Goal: Task Accomplishment & Management: Manage account settings

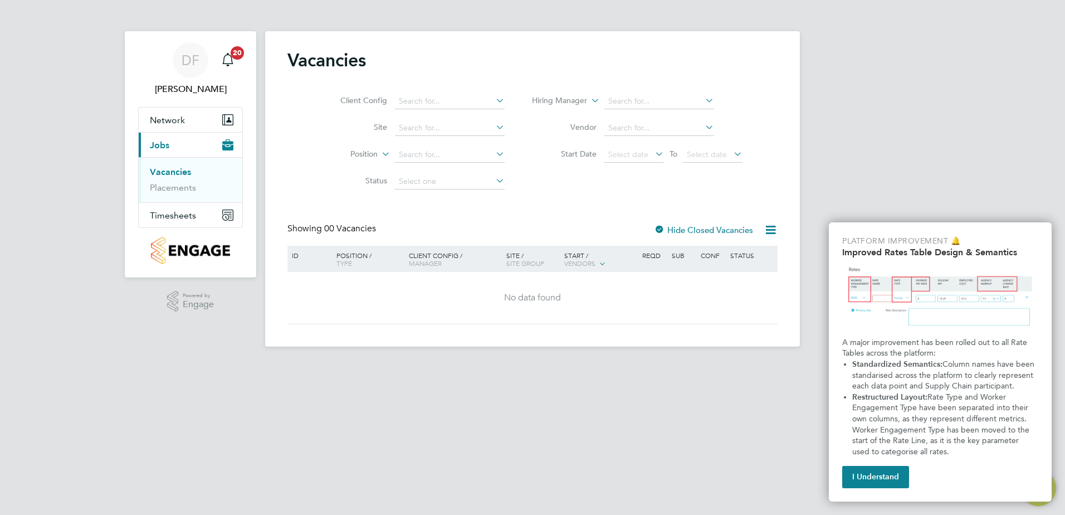
click at [859, 473] on button "I Understand" at bounding box center [876, 477] width 67 height 22
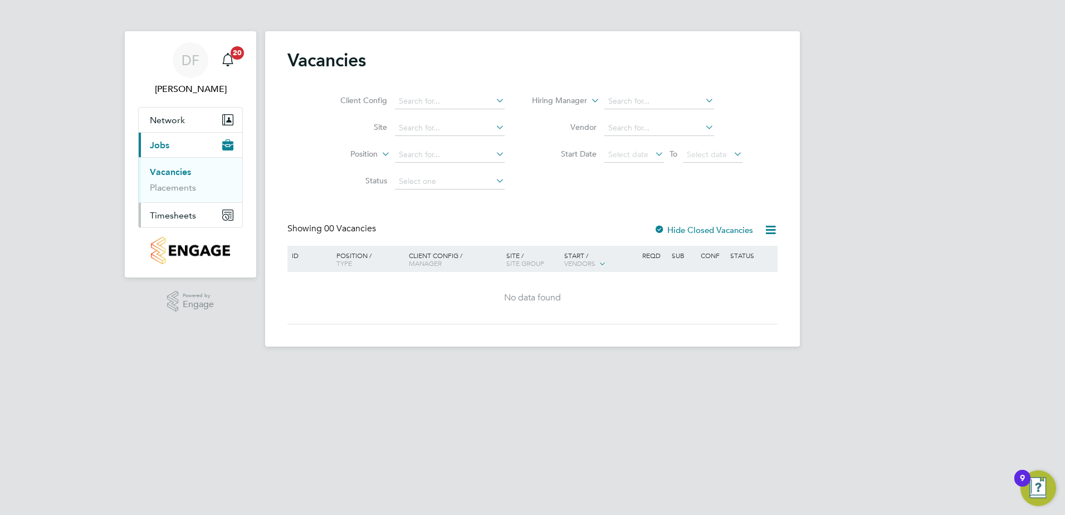
click at [175, 216] on span "Timesheets" at bounding box center [173, 215] width 46 height 11
click at [183, 216] on span "Timesheets" at bounding box center [173, 215] width 46 height 11
click at [184, 197] on link "Timesheets" at bounding box center [173, 197] width 46 height 11
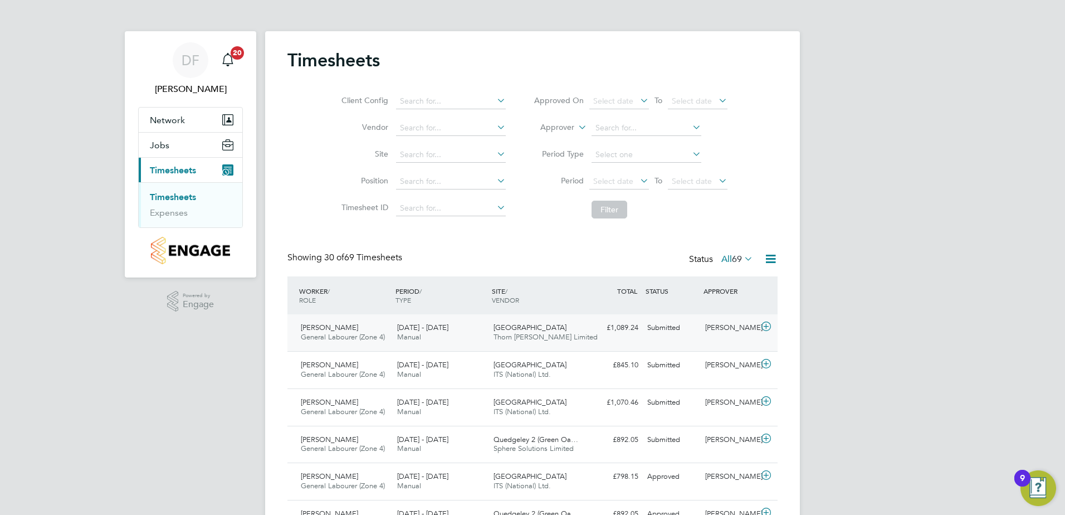
click at [767, 327] on icon at bounding box center [767, 326] width 14 height 9
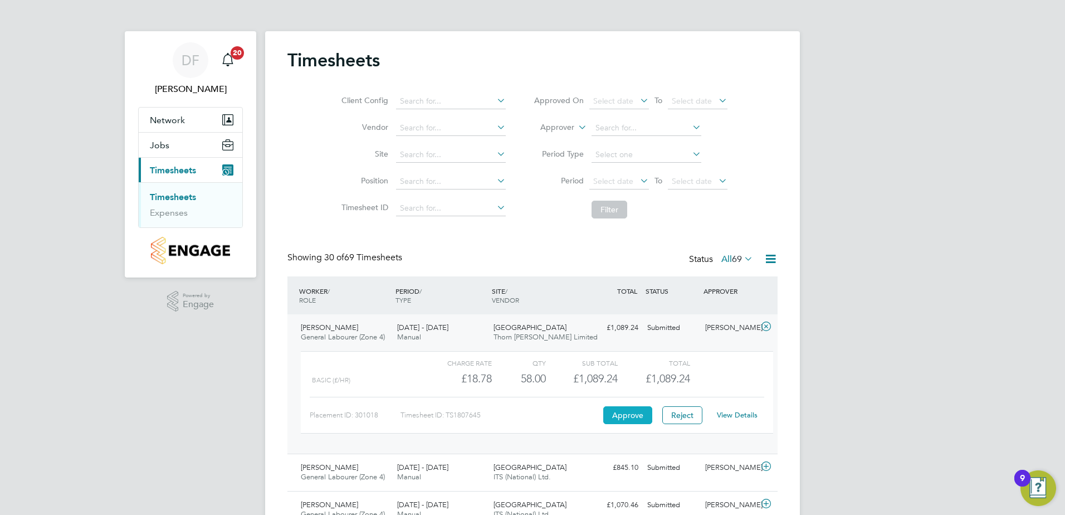
click at [631, 412] on button "Approve" at bounding box center [628, 415] width 49 height 18
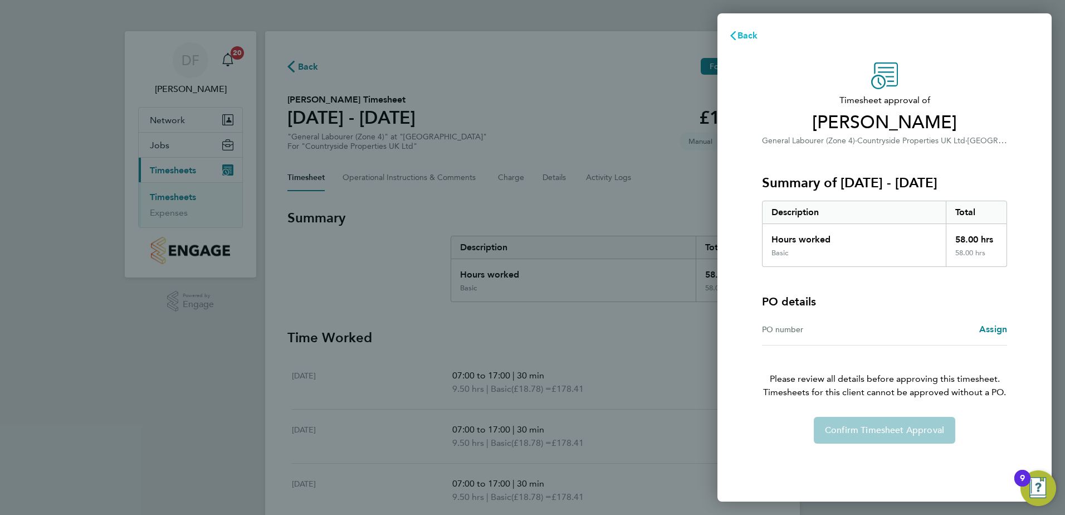
click at [738, 36] on span "Back" at bounding box center [748, 35] width 21 height 11
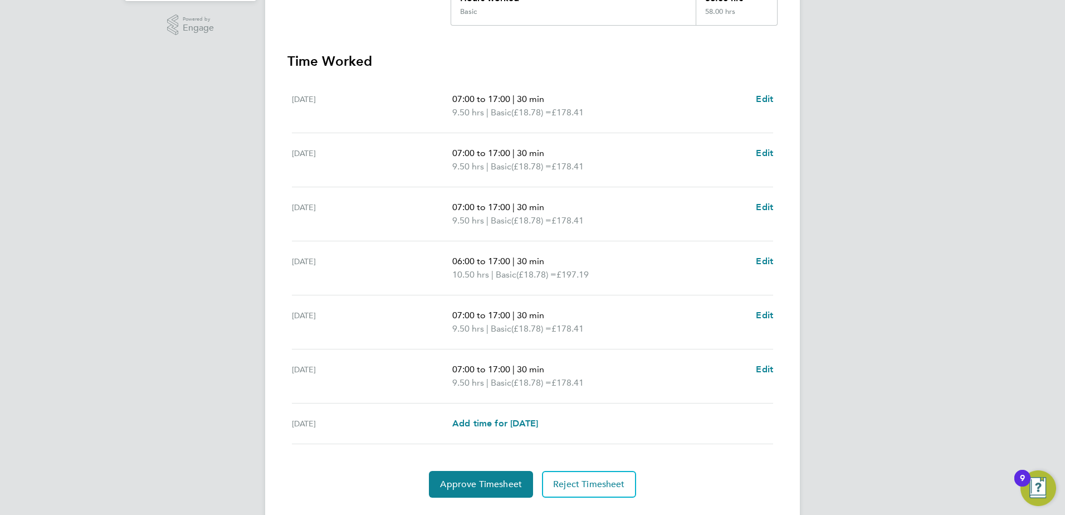
scroll to position [304, 0]
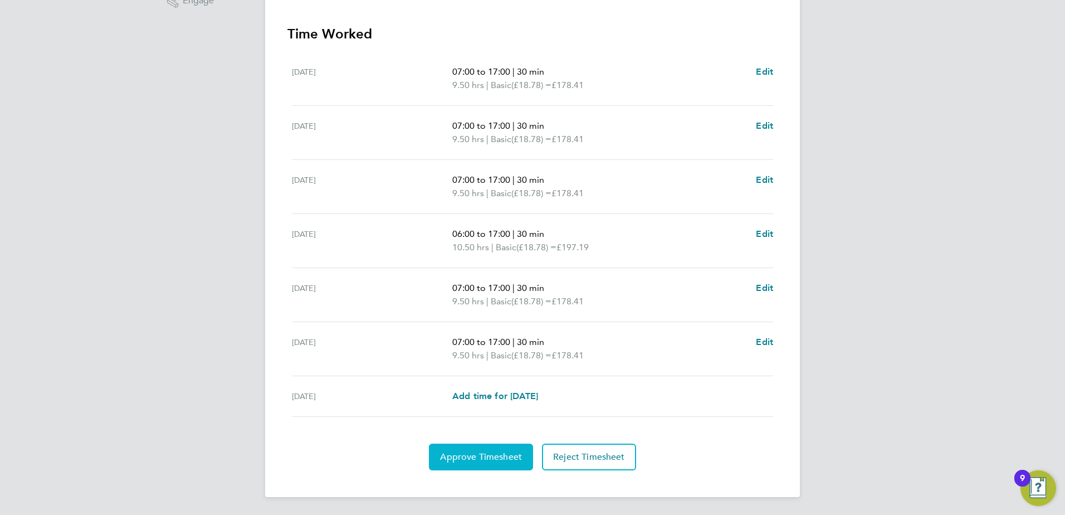
click at [491, 455] on span "Approve Timesheet" at bounding box center [481, 456] width 82 height 11
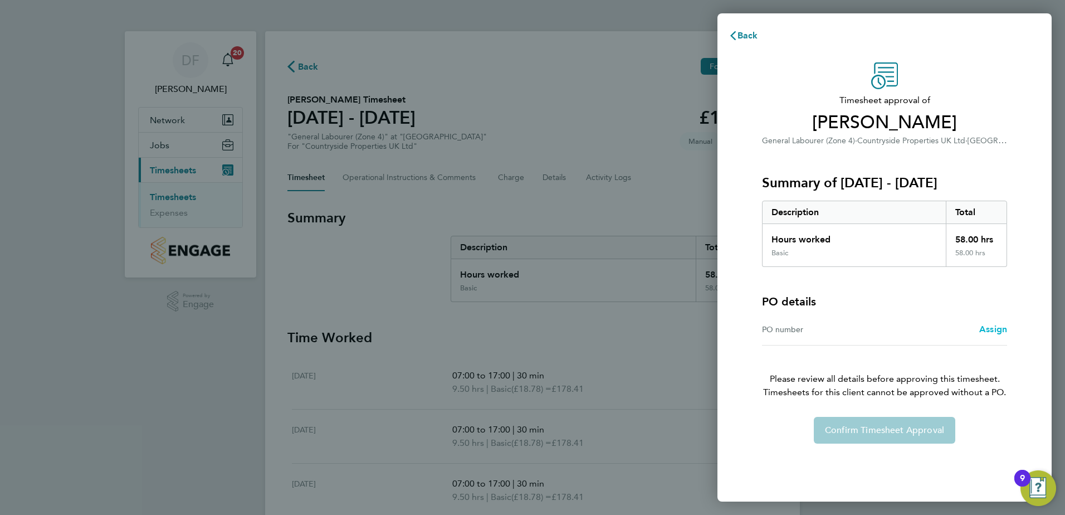
click at [992, 328] on span "Assign" at bounding box center [994, 329] width 28 height 11
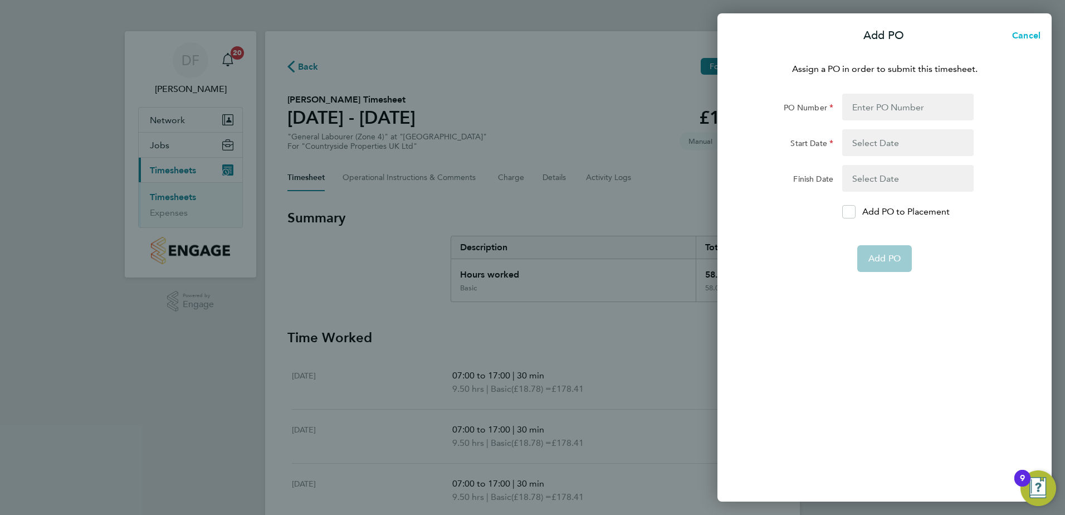
click at [1030, 34] on span "Cancel" at bounding box center [1025, 35] width 32 height 11
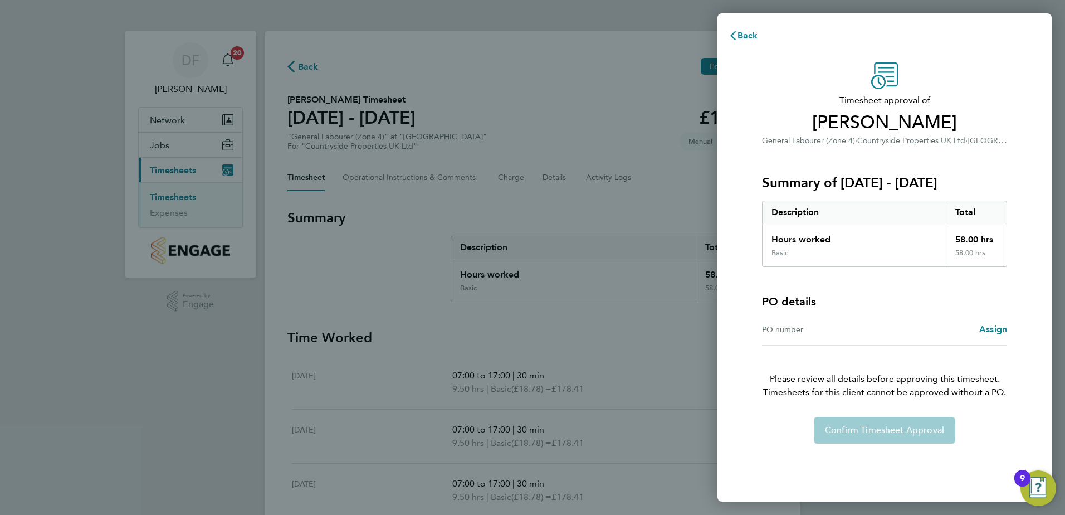
click at [889, 434] on div "Confirm Timesheet Approval" at bounding box center [885, 430] width 272 height 27
click at [739, 37] on span "Back" at bounding box center [748, 35] width 21 height 11
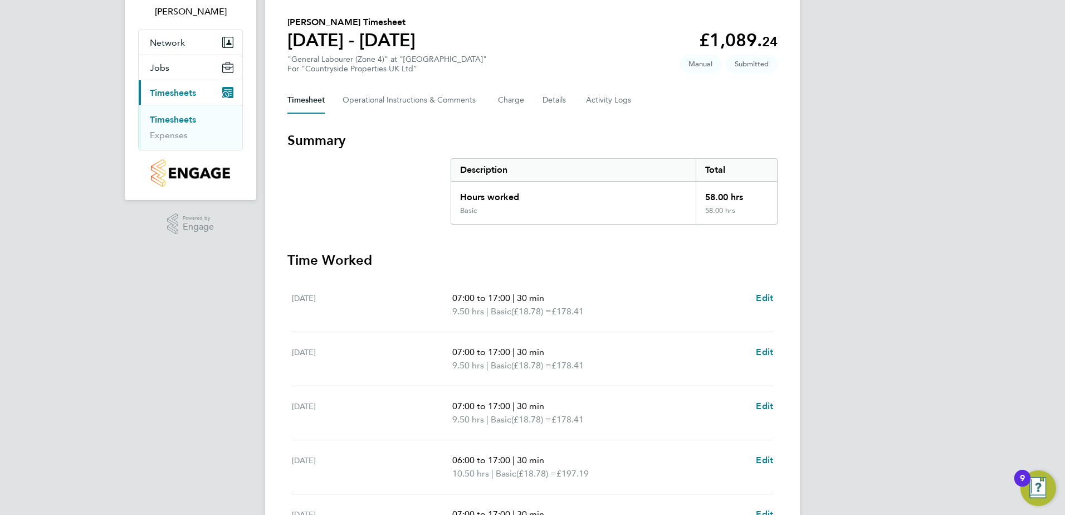
scroll to position [81, 0]
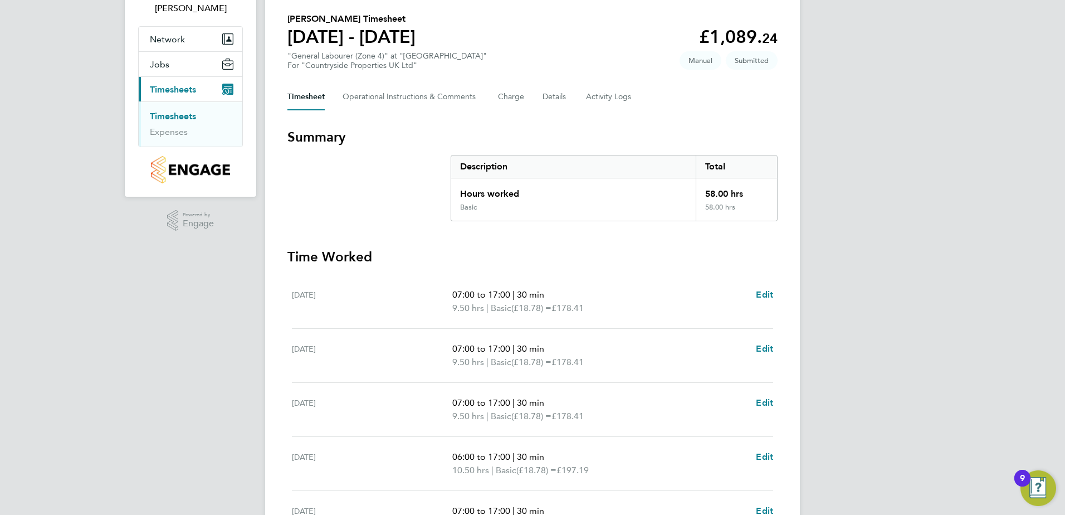
click at [174, 116] on link "Timesheets" at bounding box center [173, 116] width 46 height 11
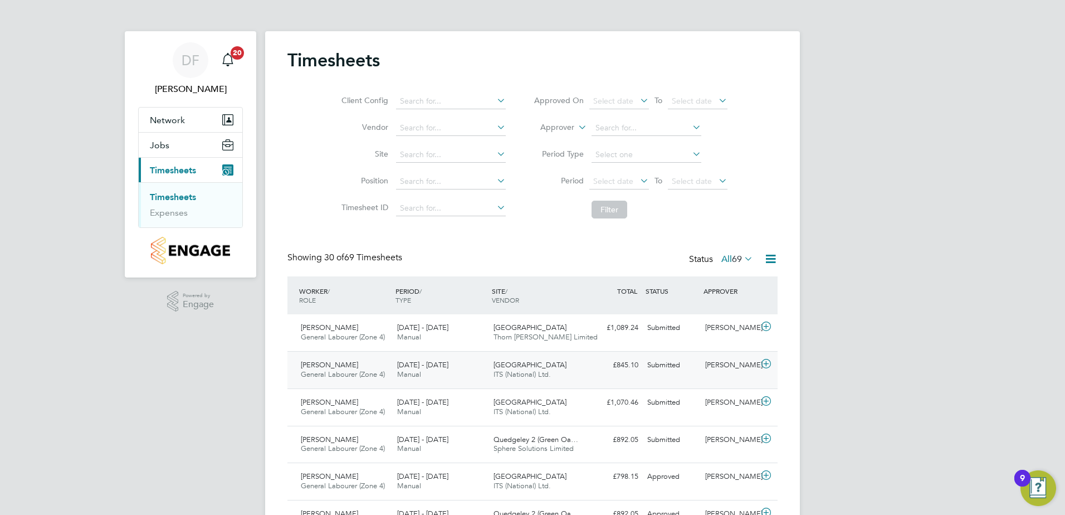
click at [763, 363] on icon at bounding box center [767, 363] width 14 height 9
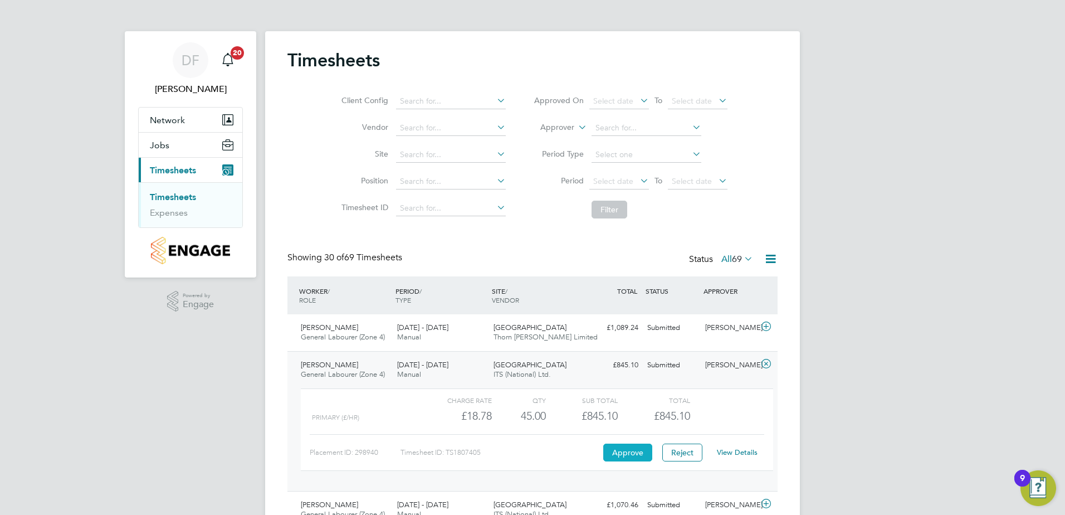
click at [620, 451] on button "Approve" at bounding box center [628, 453] width 49 height 18
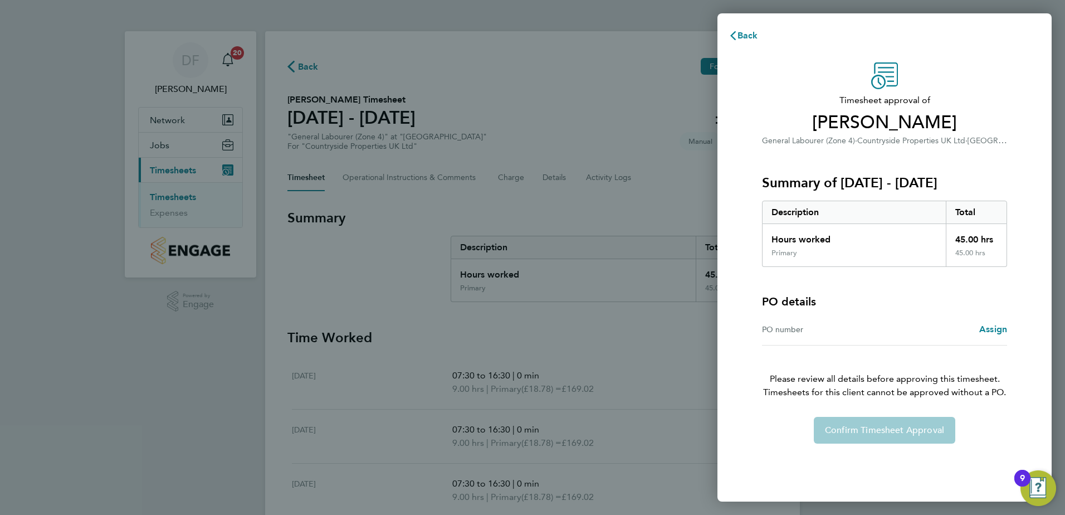
click at [1025, 475] on div "9" at bounding box center [1023, 478] width 16 height 17
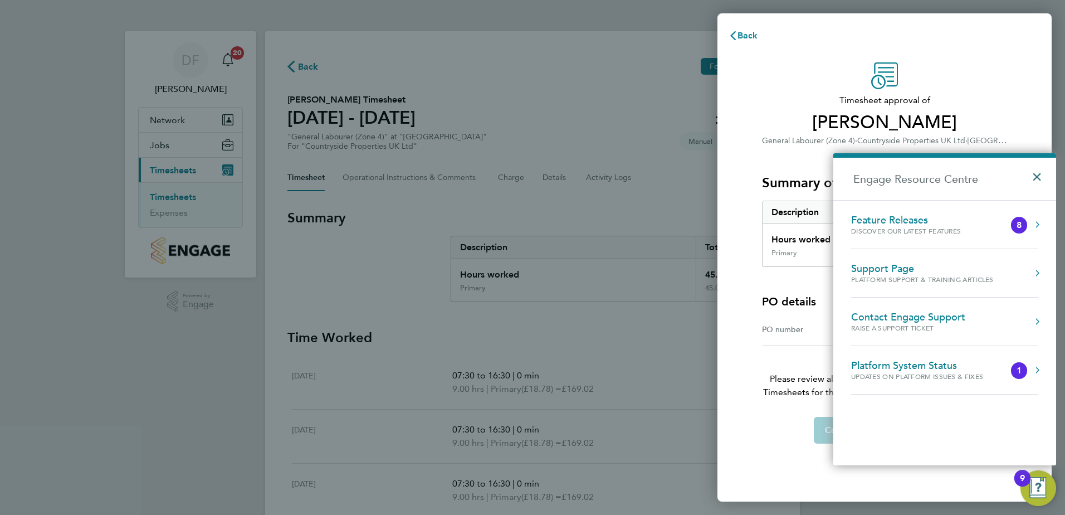
click at [1037, 174] on button "×" at bounding box center [1040, 173] width 16 height 25
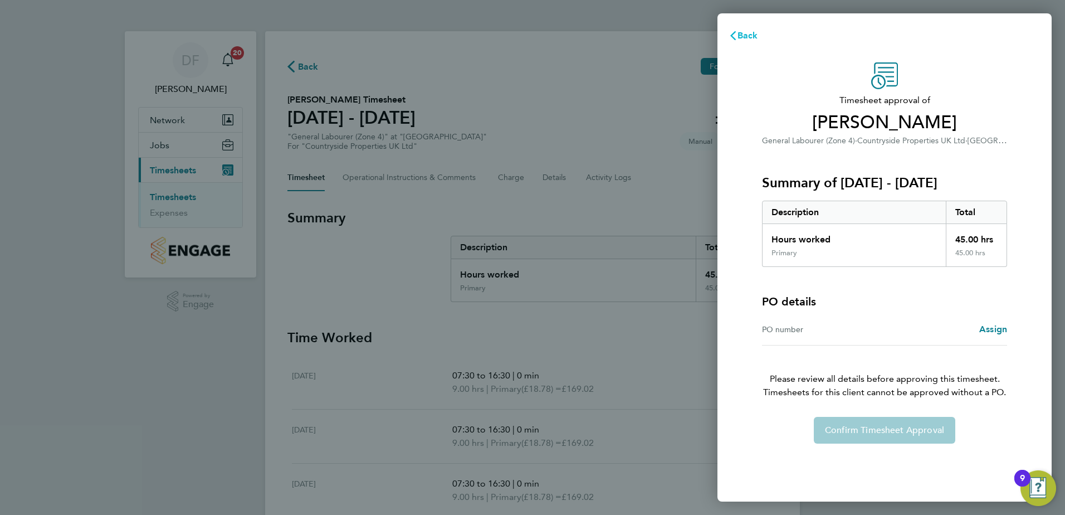
click at [747, 33] on span "Back" at bounding box center [748, 35] width 21 height 11
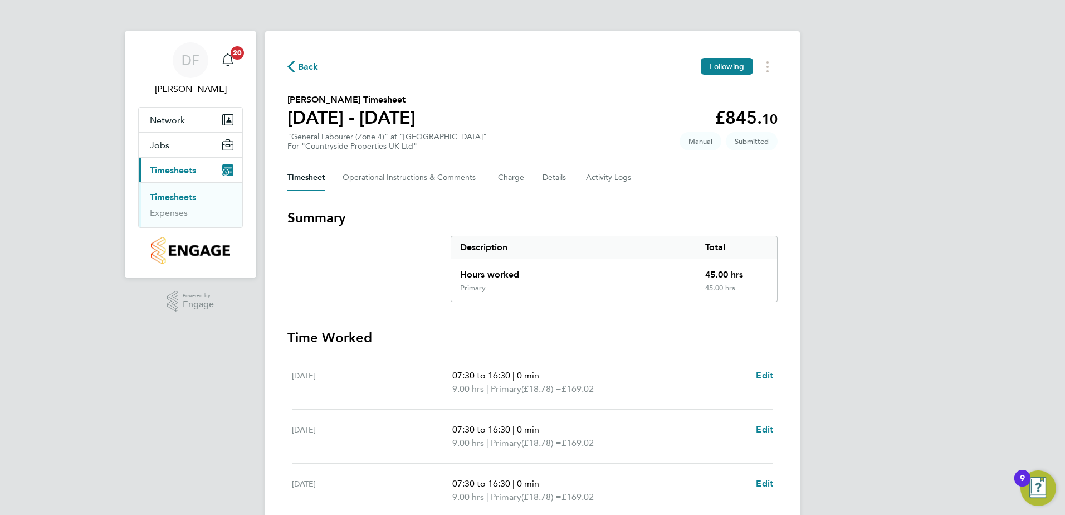
drag, startPoint x: 174, startPoint y: 197, endPoint x: 185, endPoint y: 193, distance: 11.8
click at [175, 196] on link "Timesheets" at bounding box center [173, 197] width 46 height 11
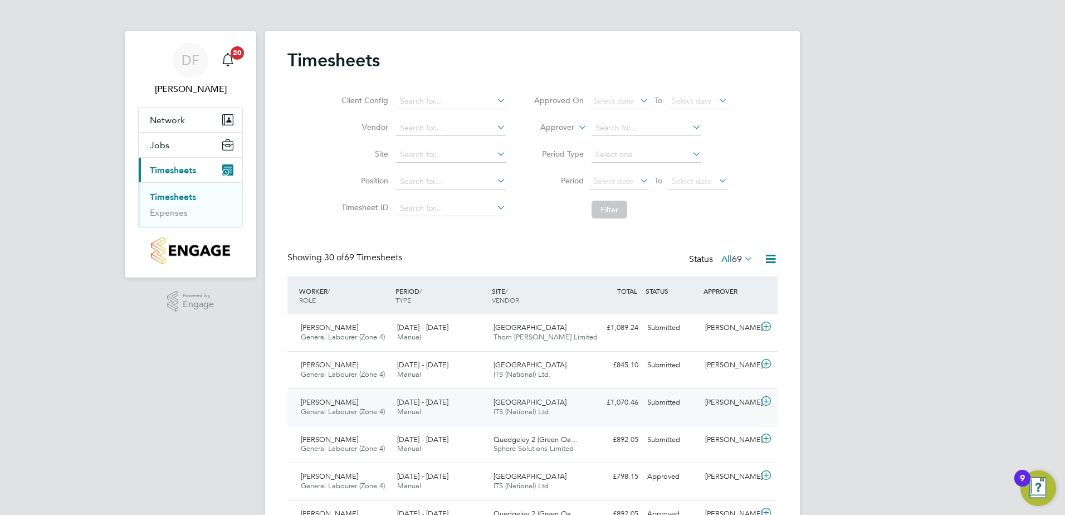
click at [768, 401] on icon at bounding box center [767, 401] width 14 height 9
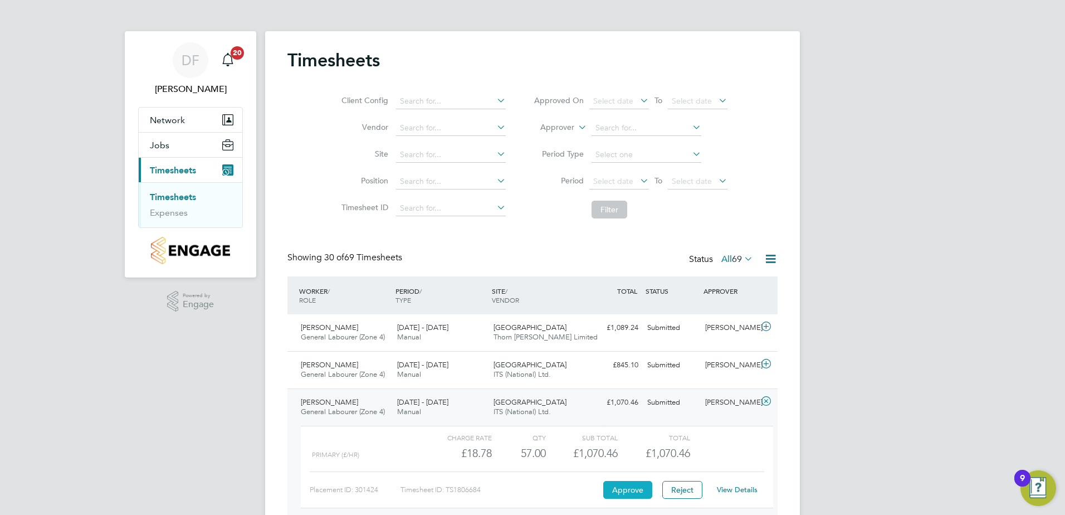
click at [628, 490] on button "Approve" at bounding box center [628, 490] width 49 height 18
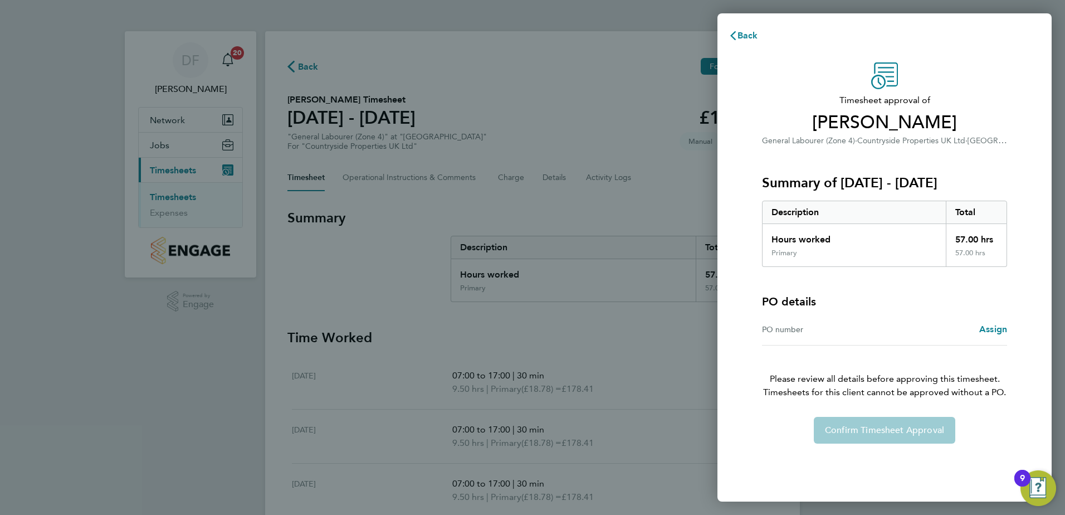
click at [854, 430] on div "Confirm Timesheet Approval" at bounding box center [885, 430] width 272 height 27
click at [996, 326] on span "Assign" at bounding box center [994, 329] width 28 height 11
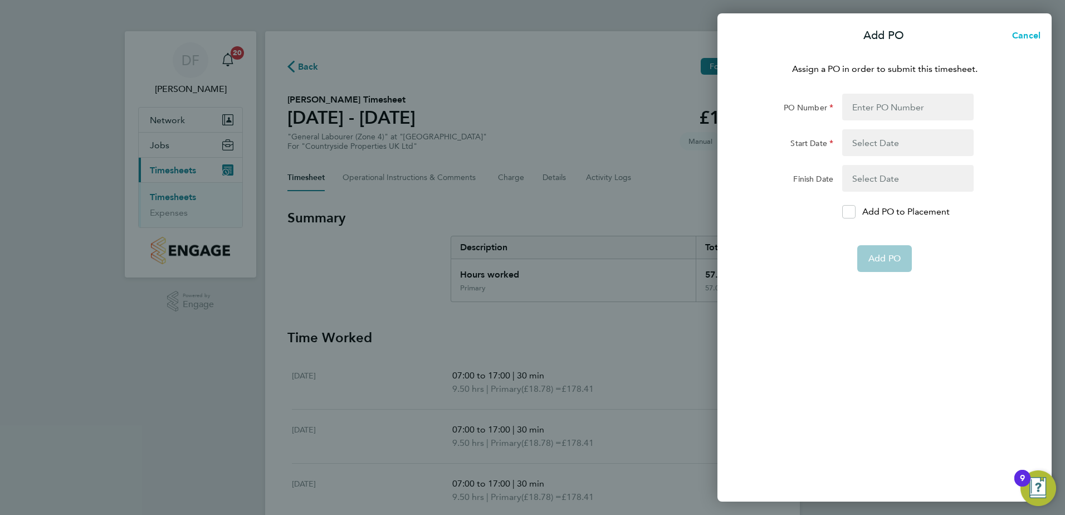
click at [1029, 32] on span "Cancel" at bounding box center [1025, 35] width 32 height 11
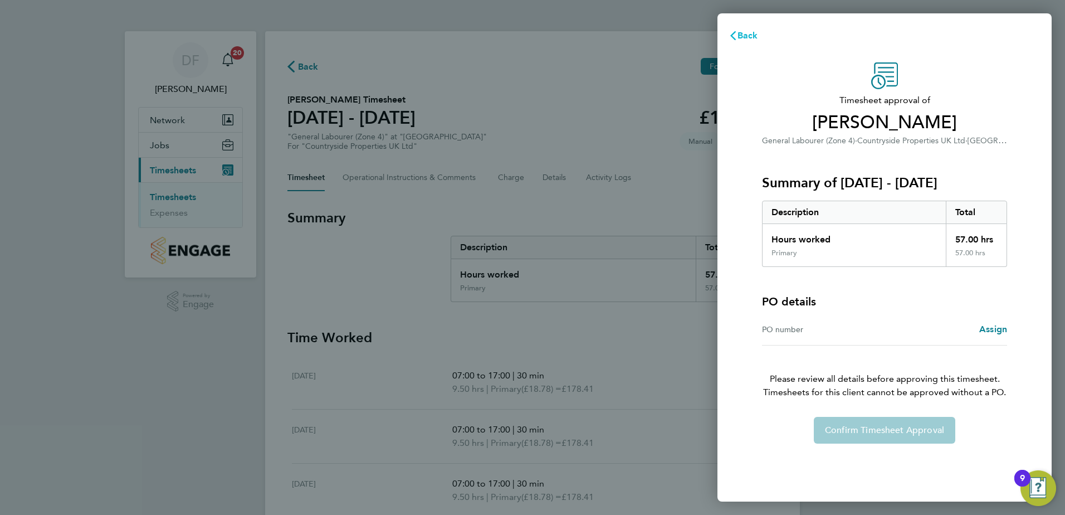
click at [743, 37] on span "Back" at bounding box center [748, 35] width 21 height 11
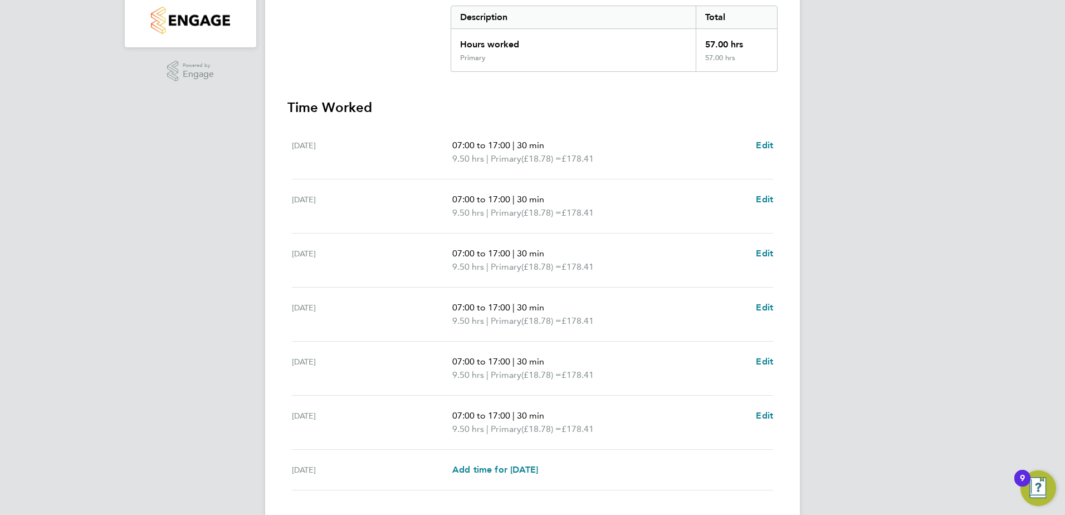
scroll to position [304, 0]
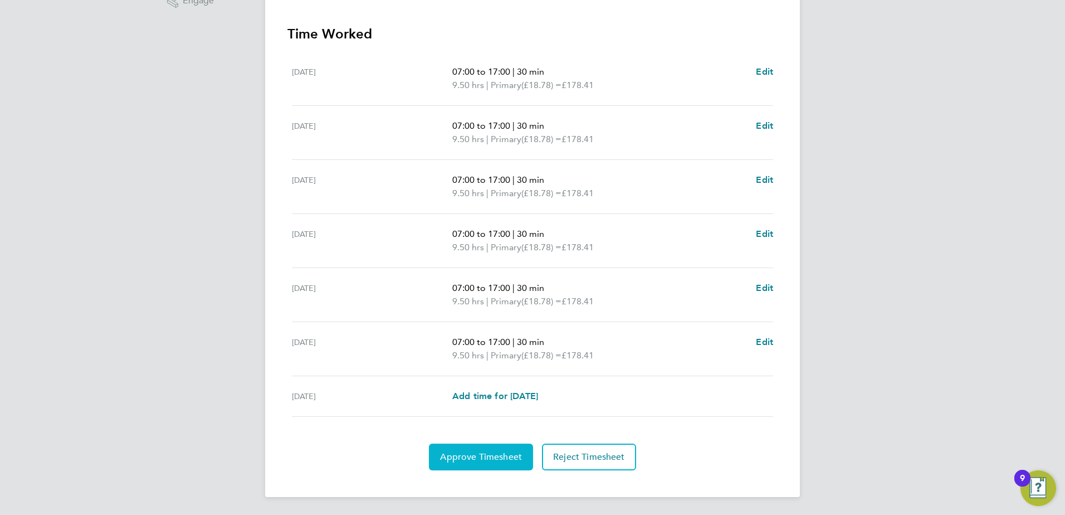
click at [492, 456] on span "Approve Timesheet" at bounding box center [481, 456] width 82 height 11
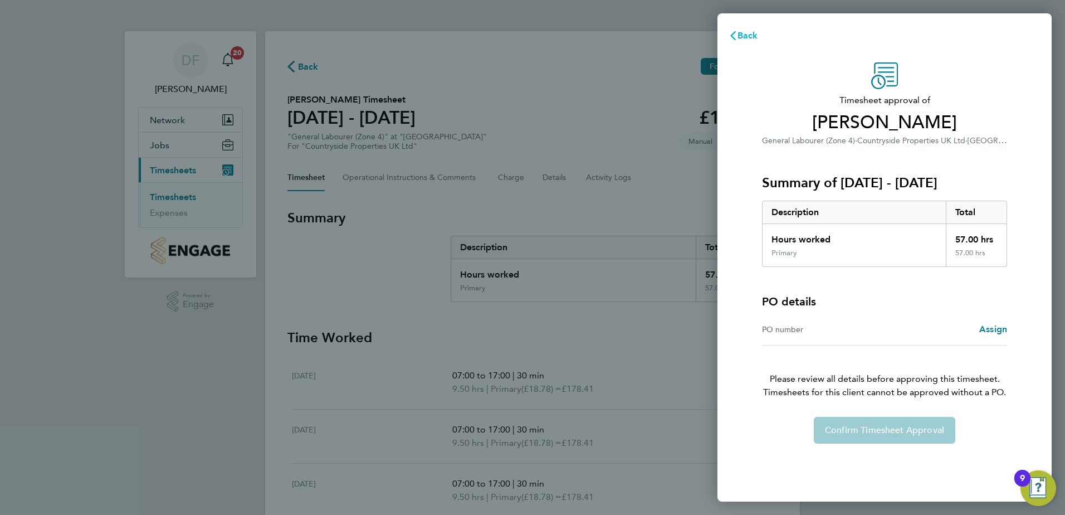
click at [743, 37] on span "Back" at bounding box center [748, 35] width 21 height 11
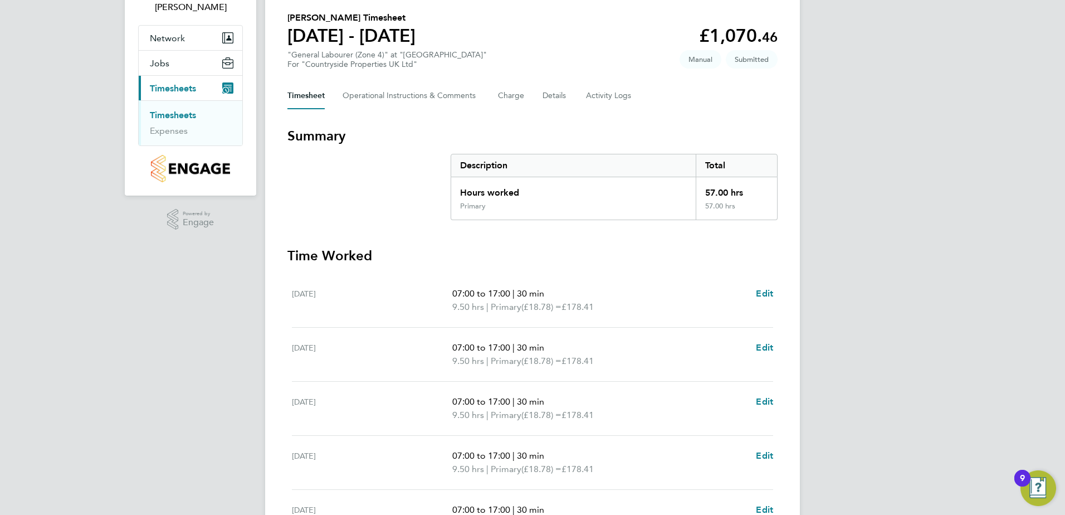
scroll to position [81, 0]
click at [419, 95] on Comments-tab "Operational Instructions & Comments" at bounding box center [412, 97] width 138 height 27
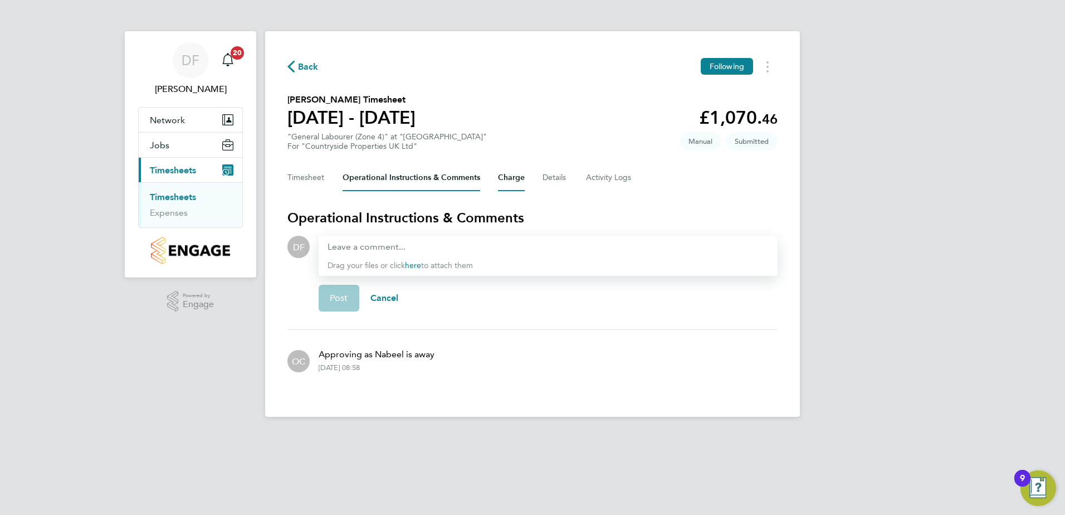
click at [517, 180] on button "Charge" at bounding box center [511, 177] width 27 height 27
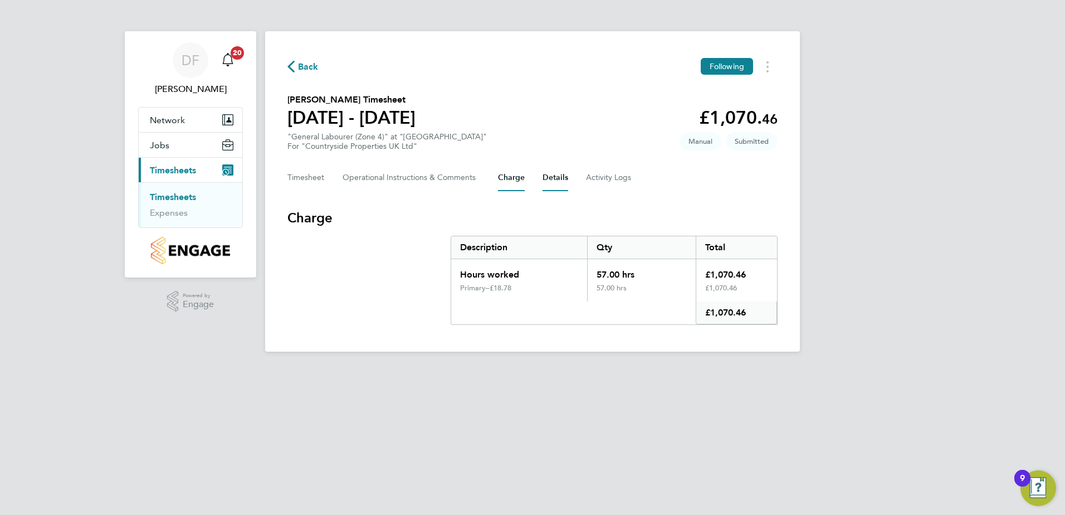
click at [556, 178] on button "Details" at bounding box center [556, 177] width 26 height 27
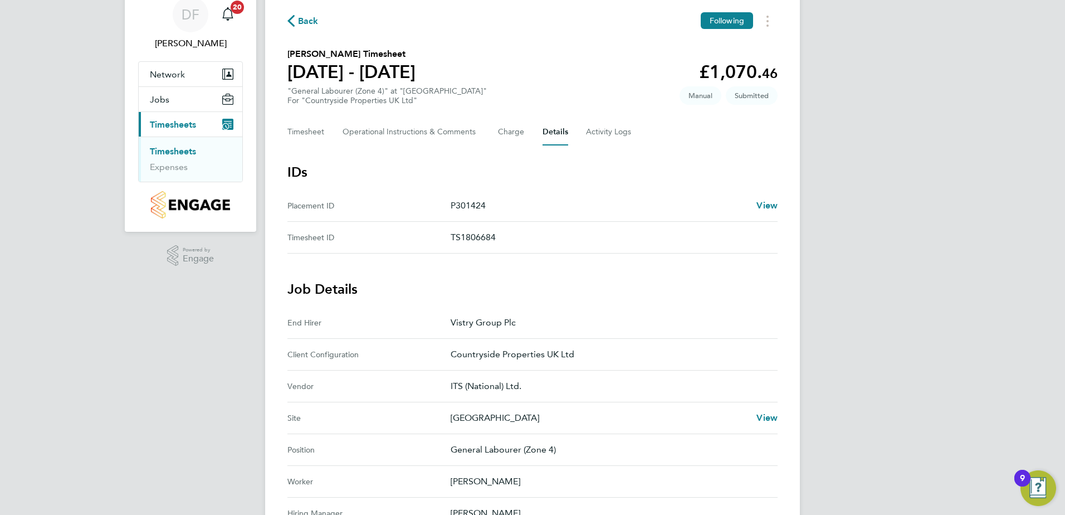
scroll to position [56, 0]
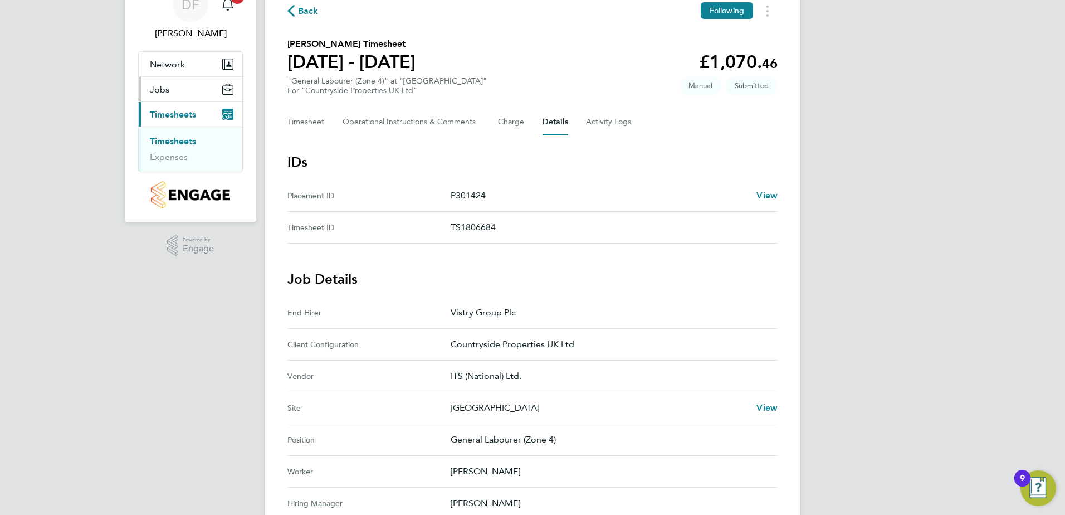
click at [166, 91] on span "Jobs" at bounding box center [160, 89] width 20 height 11
drag, startPoint x: 176, startPoint y: 133, endPoint x: 255, endPoint y: 145, distance: 80.2
click at [176, 133] on link "Placements" at bounding box center [173, 131] width 46 height 11
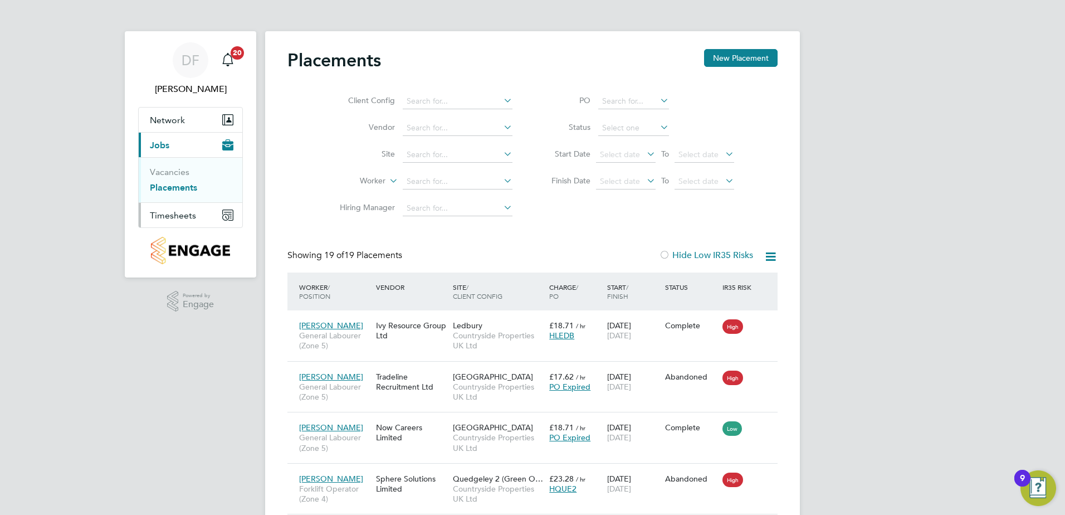
click at [172, 215] on span "Timesheets" at bounding box center [173, 215] width 46 height 11
click at [178, 198] on link "Timesheets" at bounding box center [173, 197] width 46 height 11
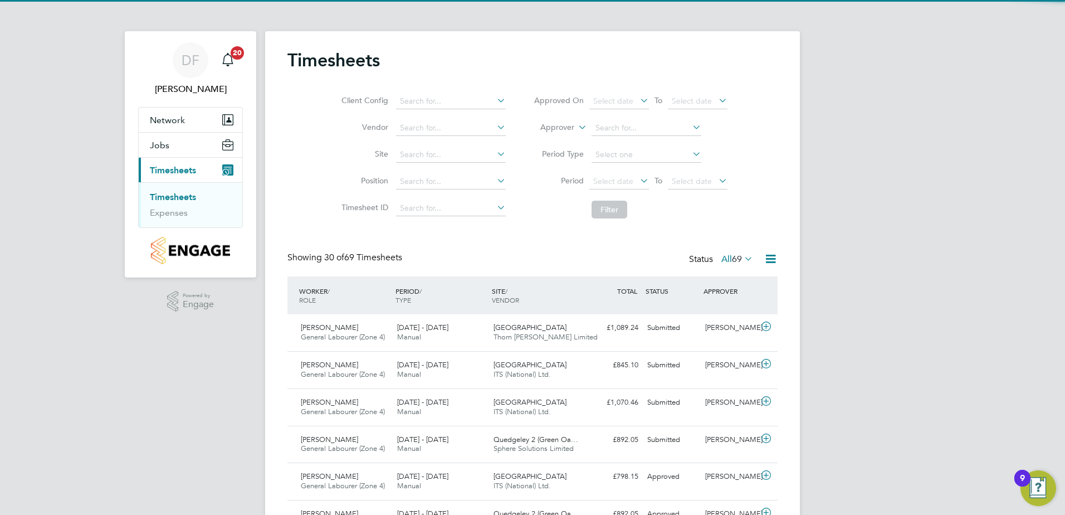
scroll to position [28, 97]
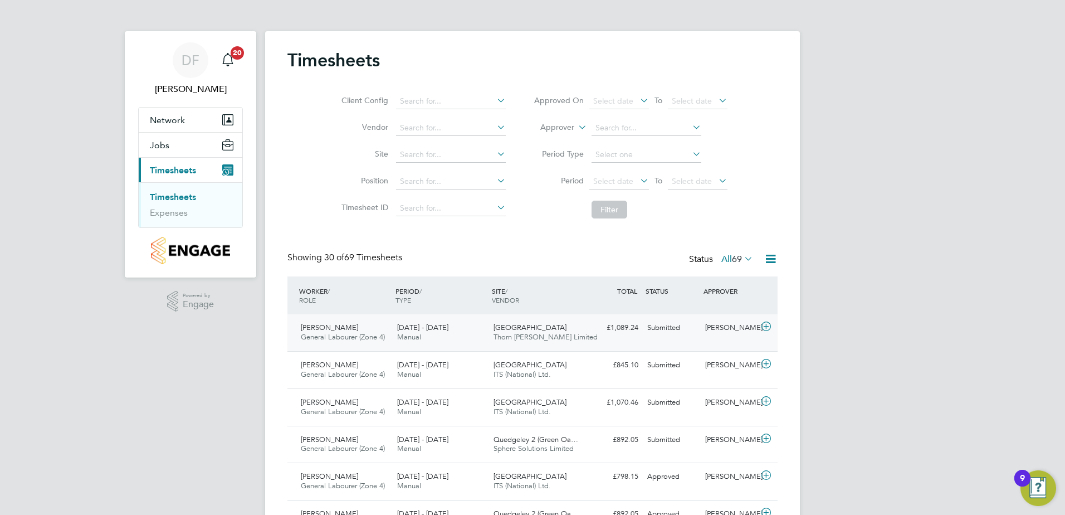
click at [765, 327] on icon at bounding box center [767, 326] width 14 height 9
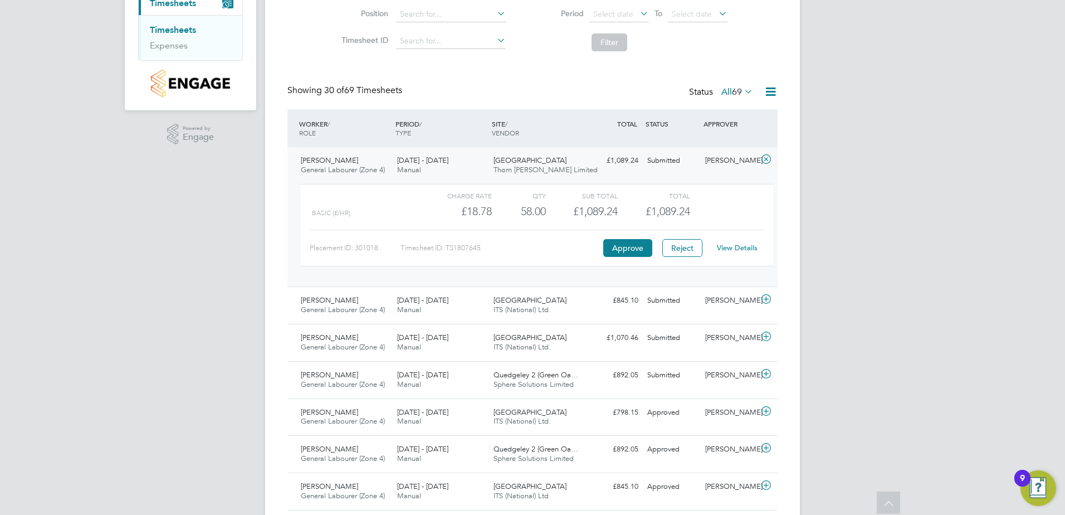
click at [736, 250] on link "View Details" at bounding box center [737, 247] width 41 height 9
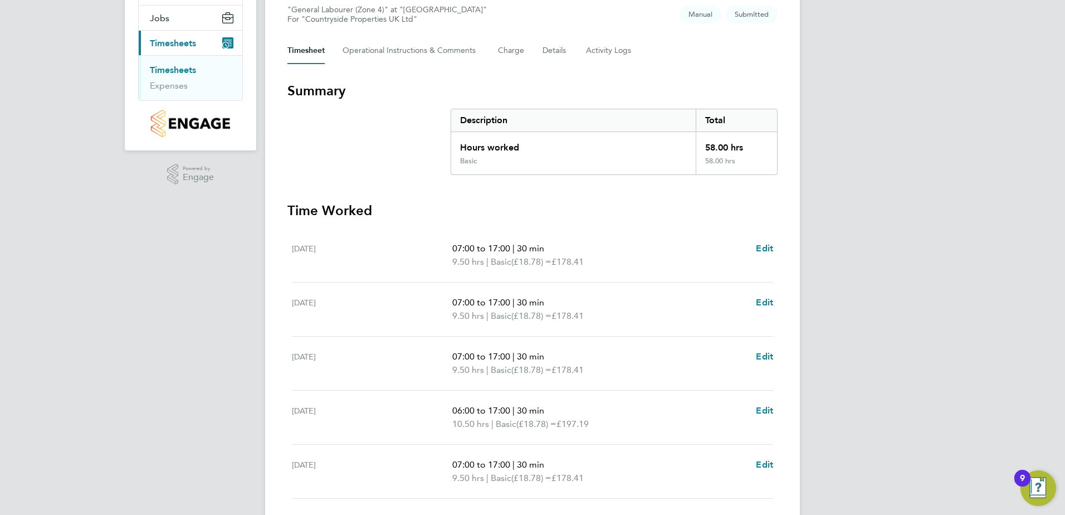
scroll to position [25, 0]
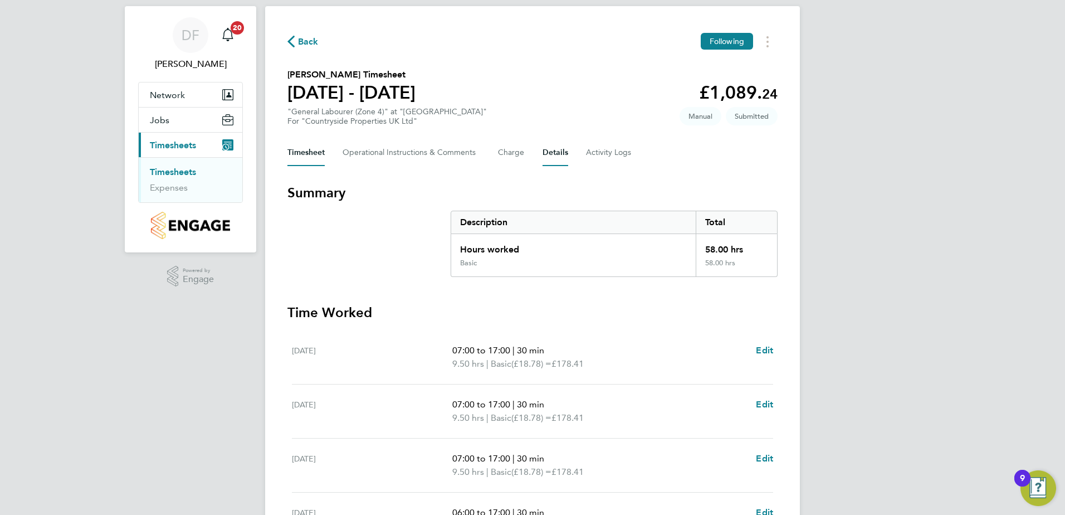
click at [552, 152] on button "Details" at bounding box center [556, 152] width 26 height 27
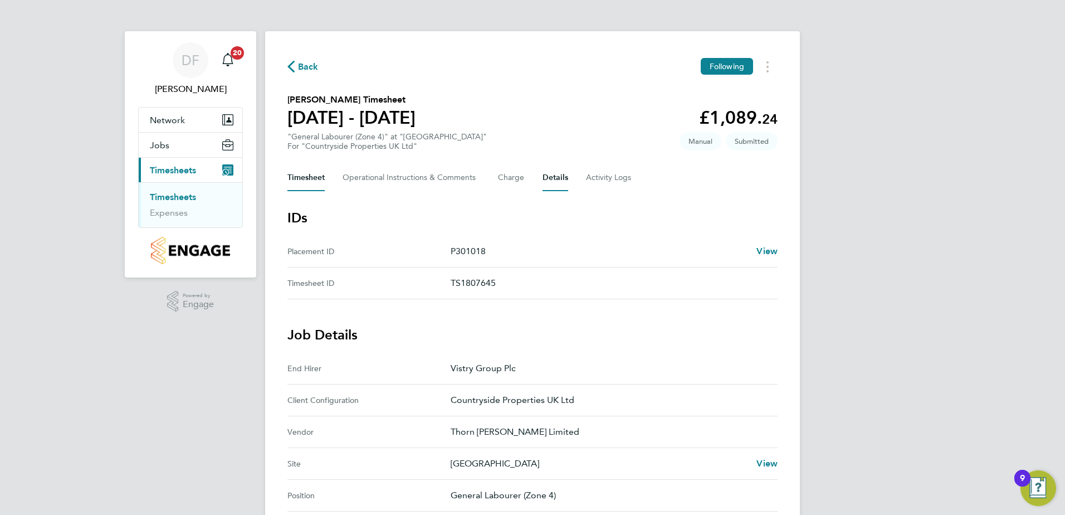
click at [317, 177] on button "Timesheet" at bounding box center [306, 177] width 37 height 27
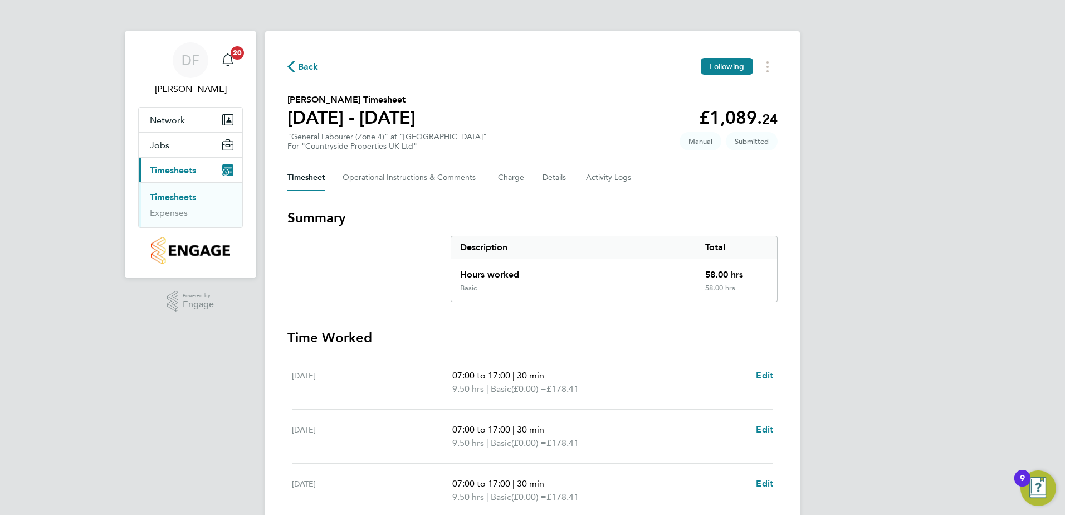
drag, startPoint x: 176, startPoint y: 198, endPoint x: 203, endPoint y: 199, distance: 27.3
click at [176, 197] on link "Timesheets" at bounding box center [173, 197] width 46 height 11
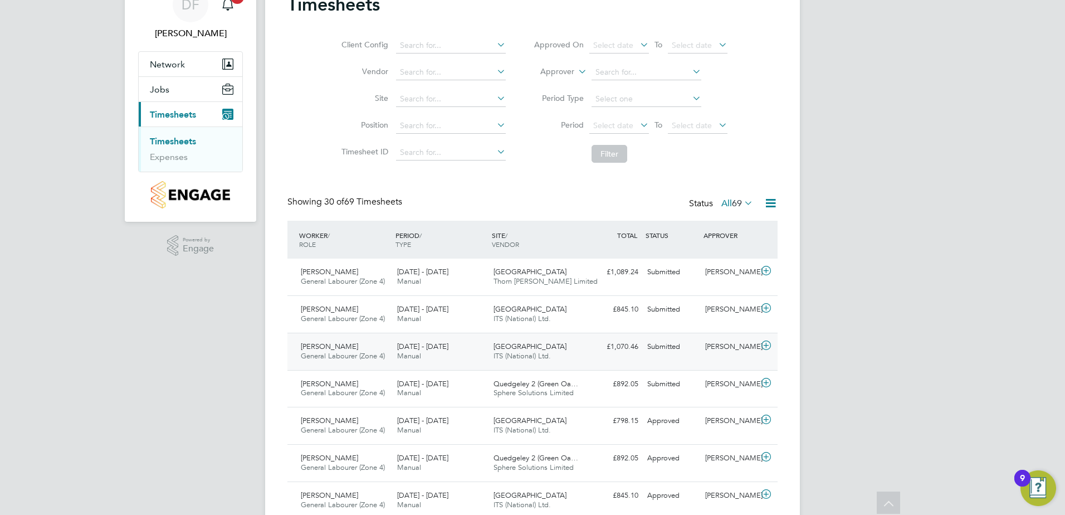
click at [766, 344] on icon at bounding box center [767, 345] width 14 height 9
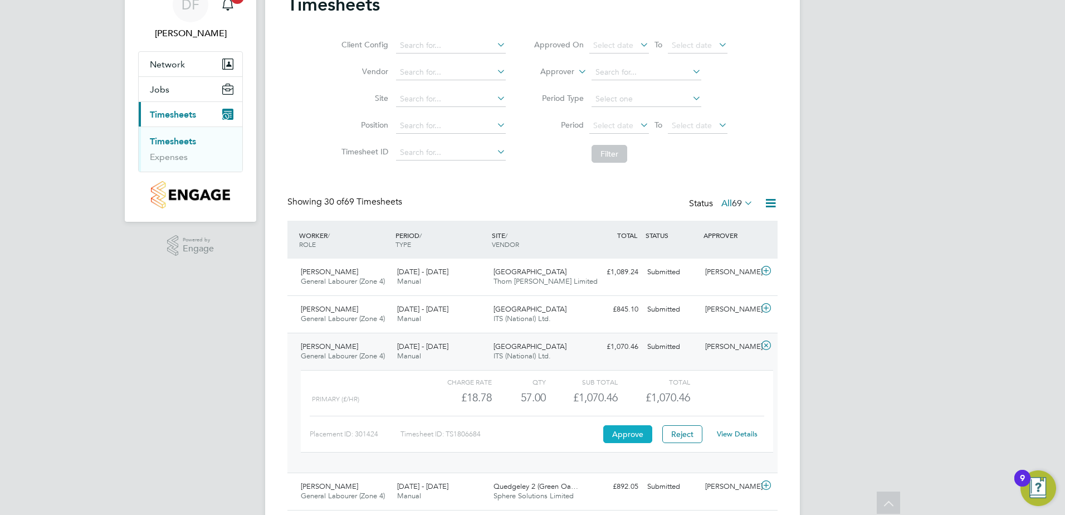
click at [624, 432] on button "Approve" at bounding box center [628, 434] width 49 height 18
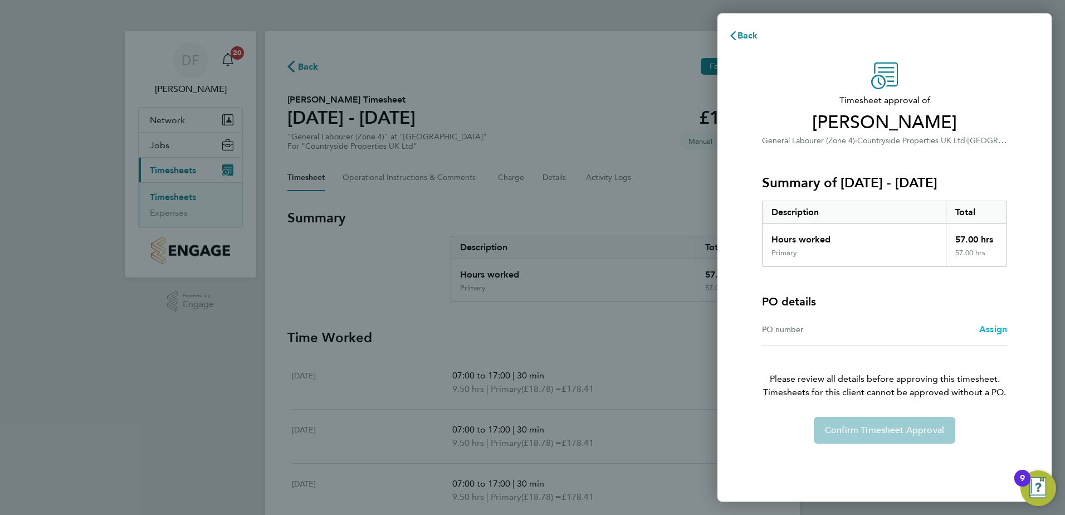
click at [989, 328] on span "Assign" at bounding box center [994, 329] width 28 height 11
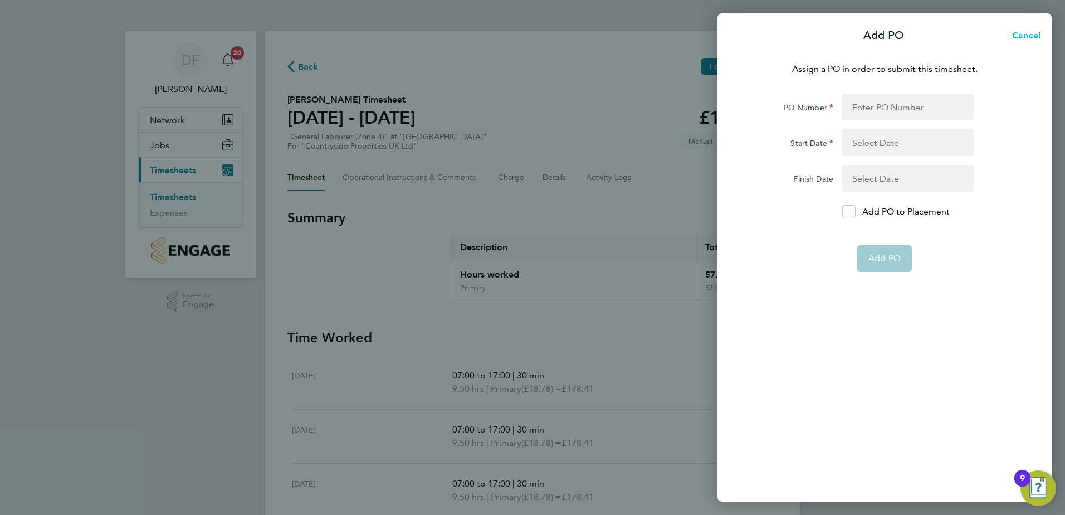
click at [1028, 36] on span "Cancel" at bounding box center [1025, 35] width 32 height 11
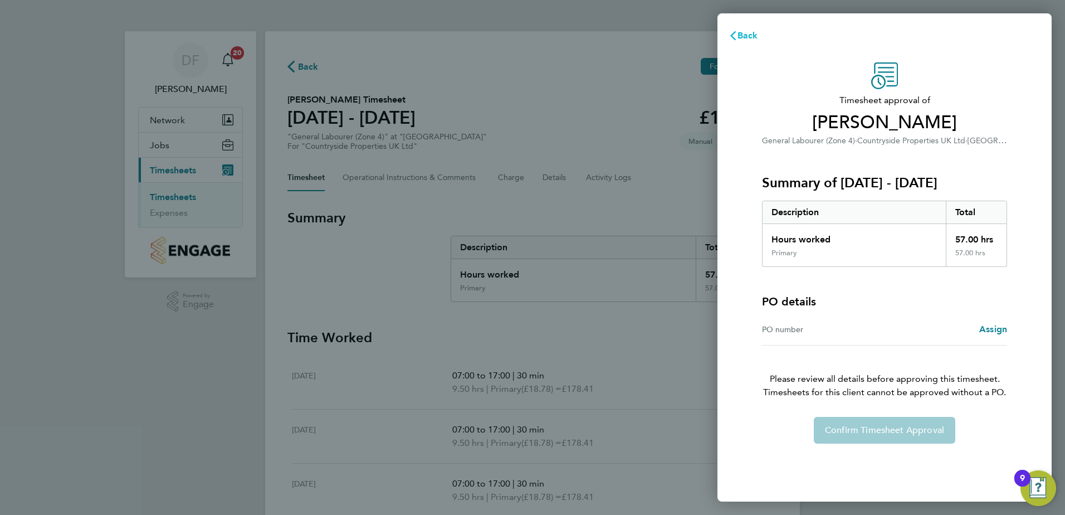
click at [746, 37] on span "Back" at bounding box center [748, 35] width 21 height 11
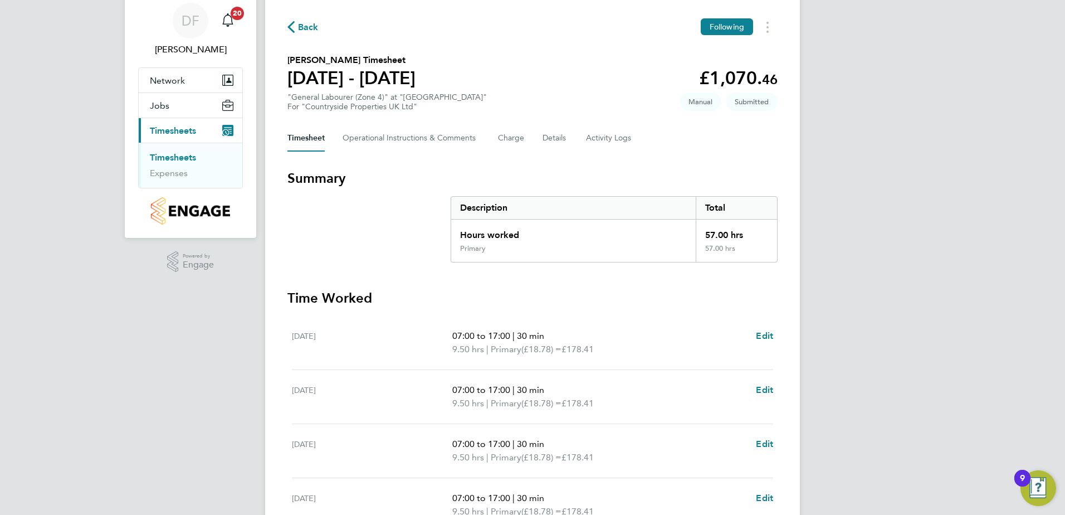
scroll to position [25, 0]
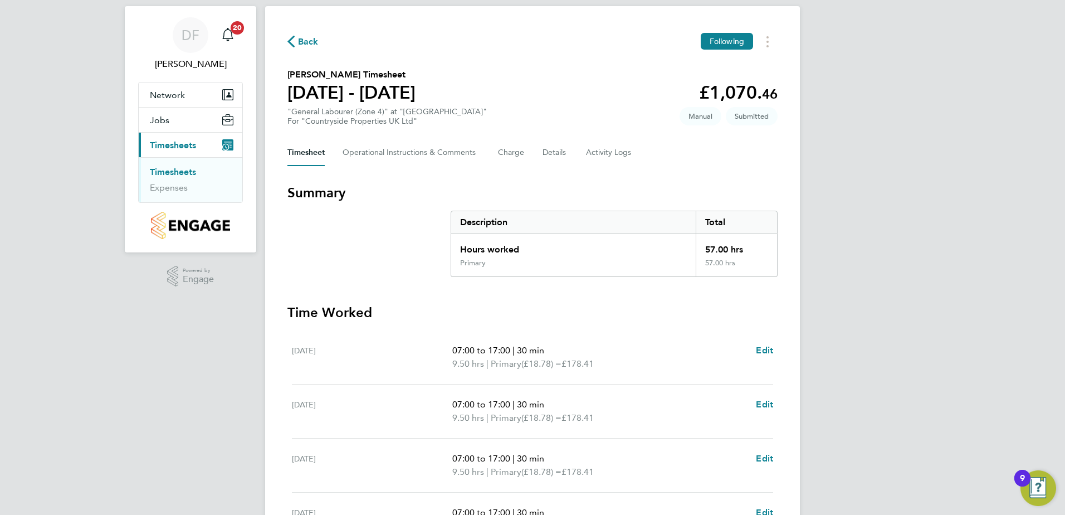
click at [306, 38] on span "Back" at bounding box center [308, 41] width 21 height 13
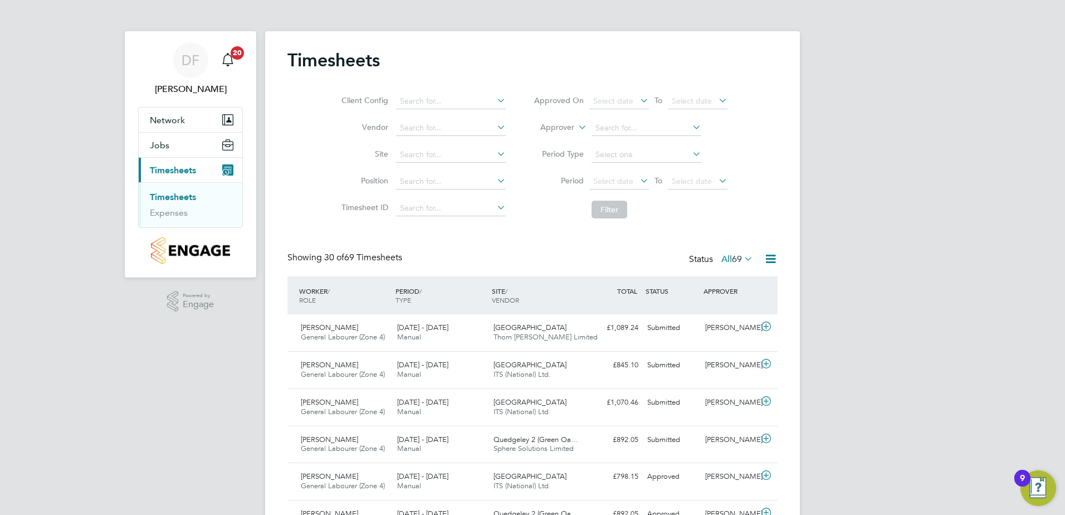
click at [173, 197] on link "Timesheets" at bounding box center [173, 197] width 46 height 11
click at [768, 402] on icon at bounding box center [767, 401] width 14 height 9
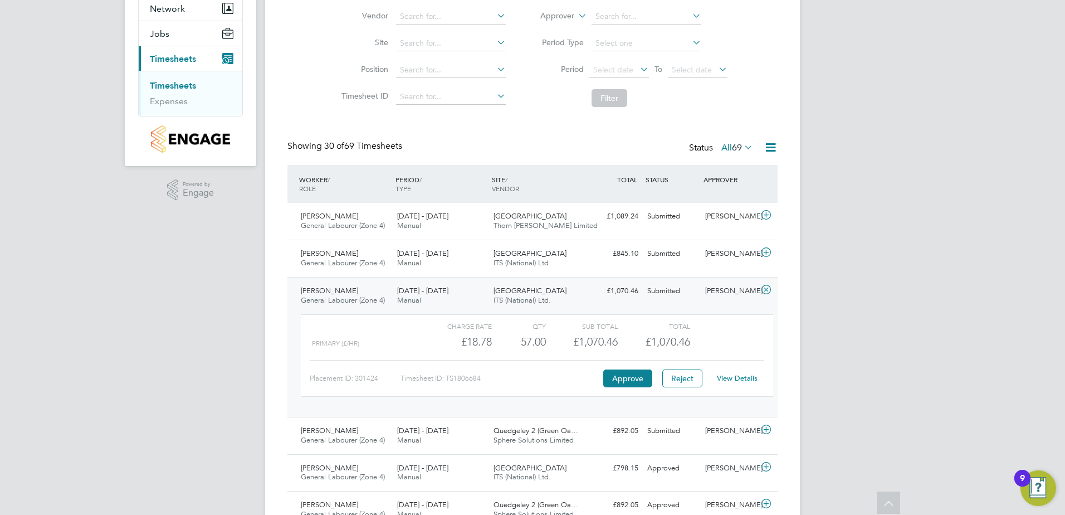
click at [742, 379] on link "View Details" at bounding box center [737, 377] width 41 height 9
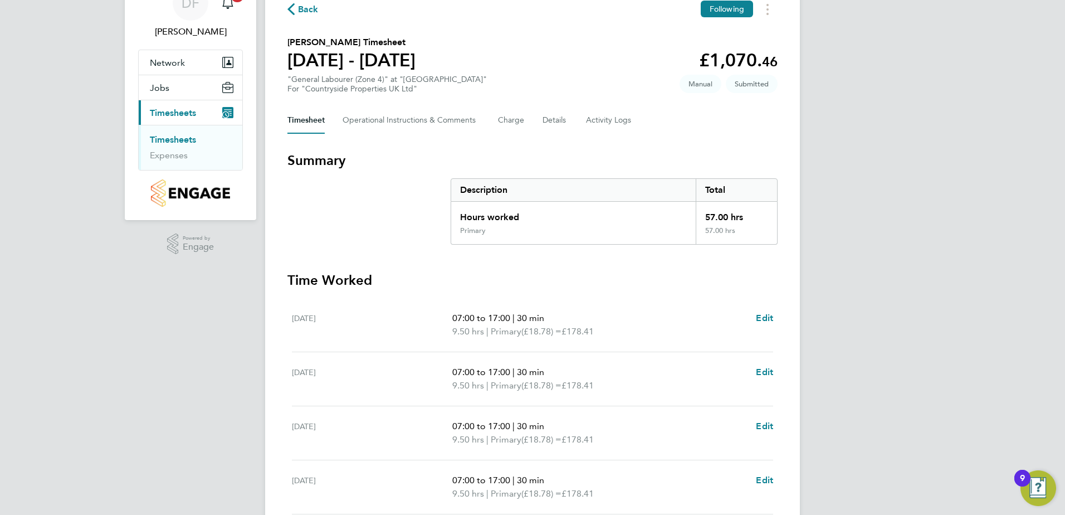
scroll to position [56, 0]
click at [303, 8] on span "Back" at bounding box center [308, 10] width 21 height 13
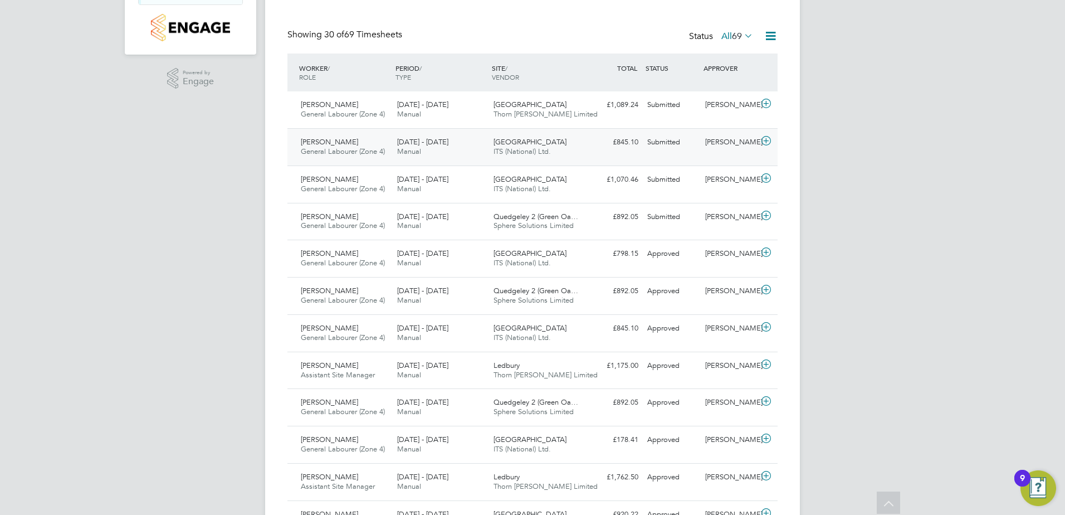
click at [765, 142] on icon at bounding box center [767, 141] width 14 height 9
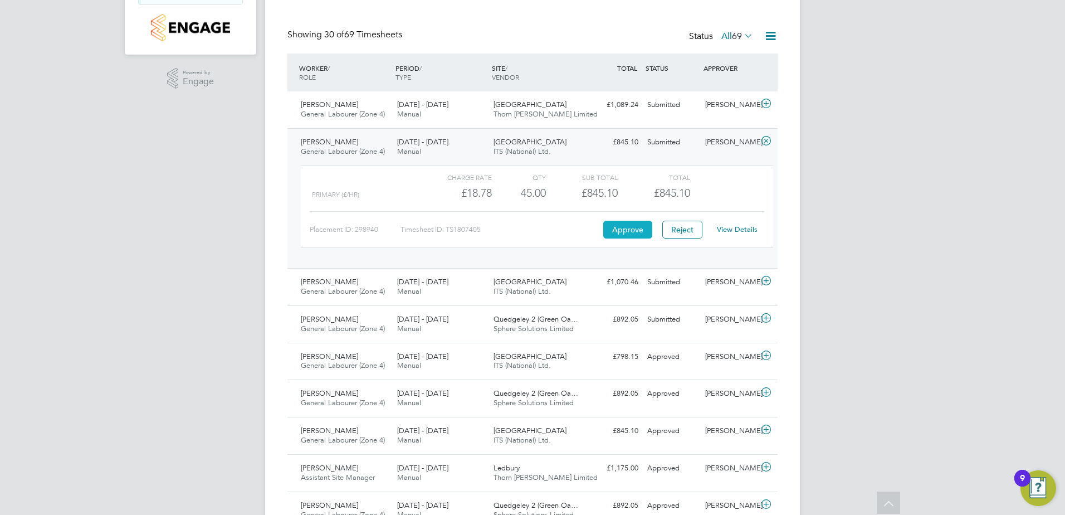
click at [622, 226] on button "Approve" at bounding box center [628, 230] width 49 height 18
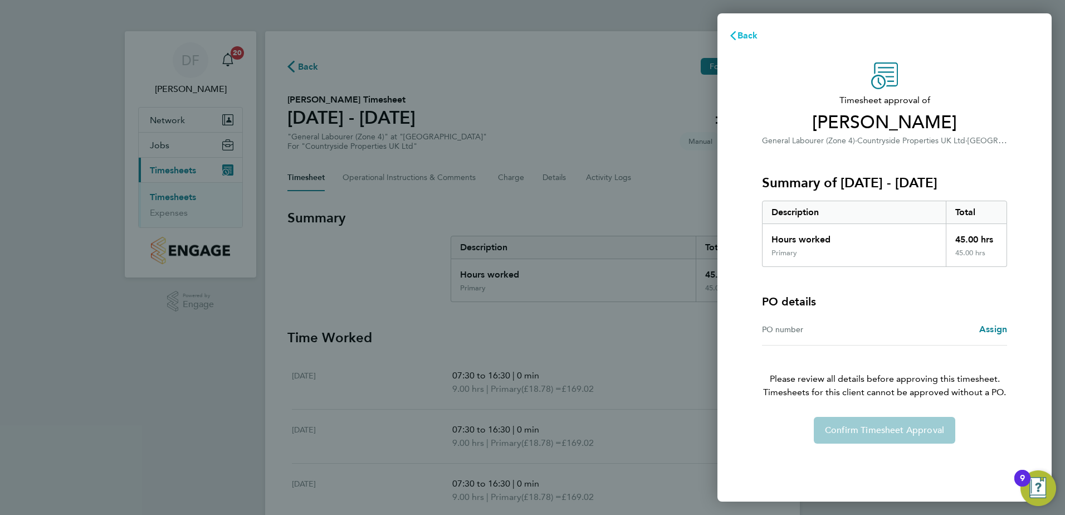
click at [748, 36] on span "Back" at bounding box center [748, 35] width 21 height 11
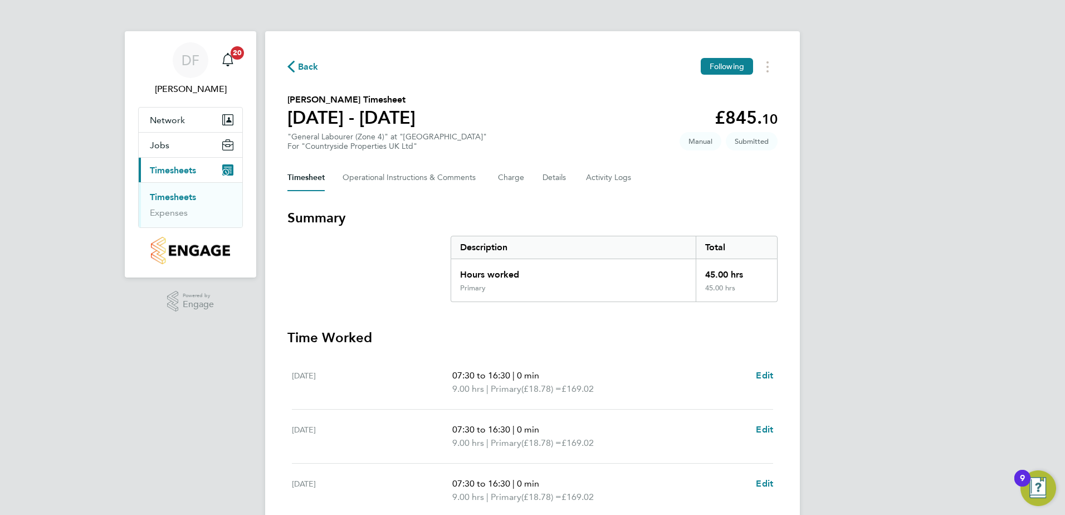
click at [289, 64] on icon "button" at bounding box center [291, 67] width 7 height 12
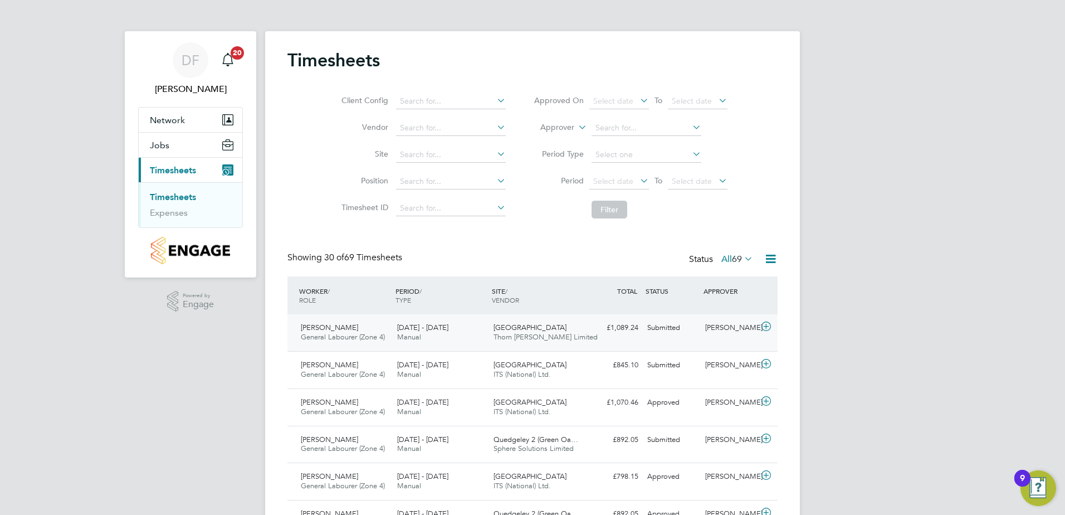
click at [763, 329] on icon at bounding box center [767, 326] width 14 height 9
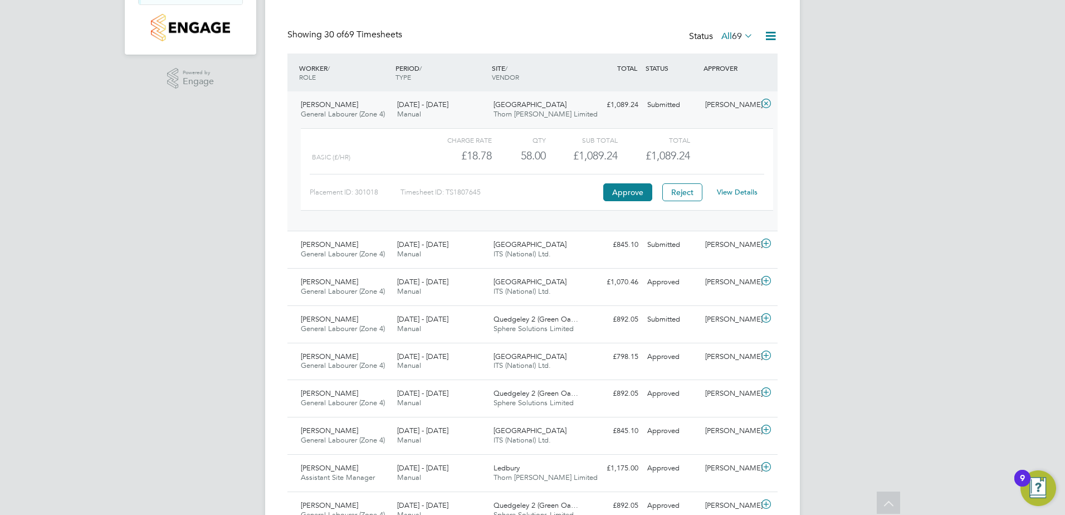
scroll to position [167, 0]
